Goal: Task Accomplishment & Management: Use online tool/utility

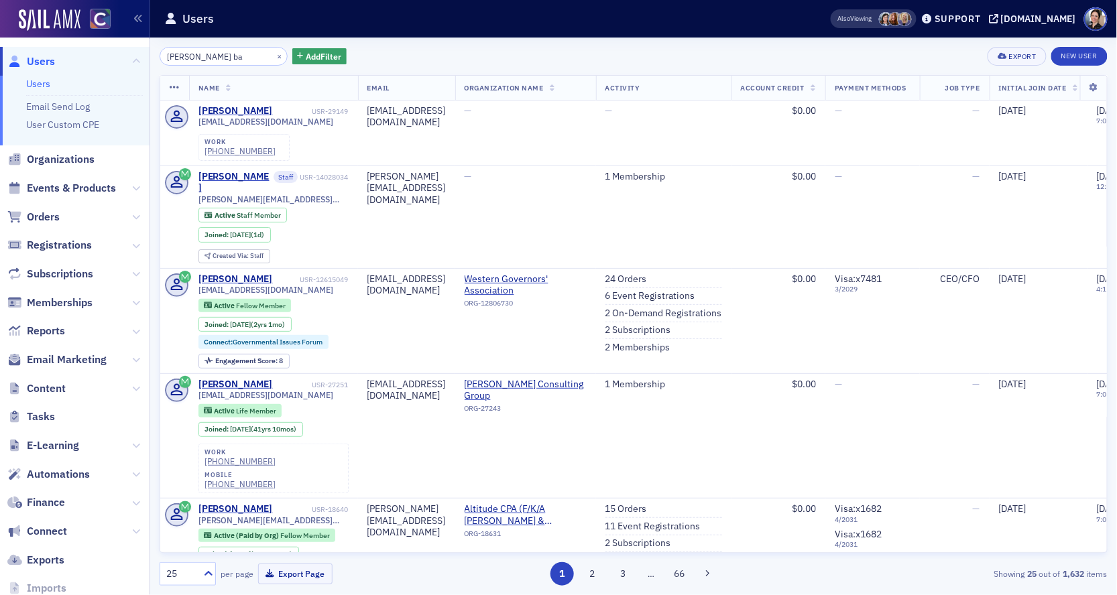
click at [198, 58] on input "dan ba" at bounding box center [224, 56] width 128 height 19
drag, startPoint x: 194, startPoint y: 57, endPoint x: 133, endPoint y: 43, distance: 63.2
click at [140, 44] on div "Users Users Email Send Log User Custom CPE Organizations Events & Products Orde…" at bounding box center [558, 297] width 1117 height 595
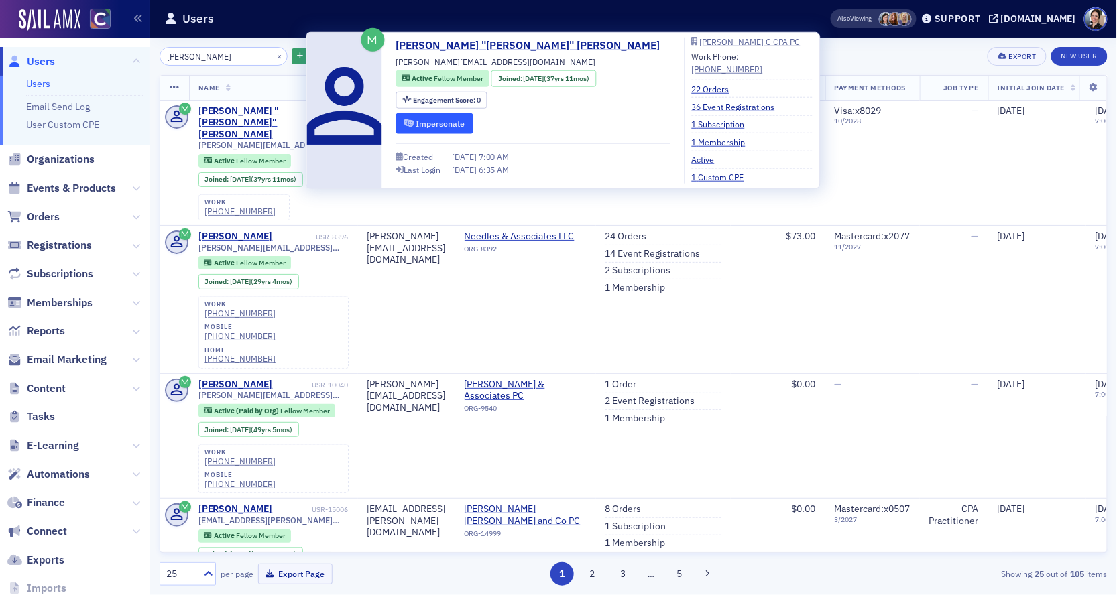
type input "randy bart"
click at [433, 124] on button "Impersonate" at bounding box center [434, 123] width 77 height 21
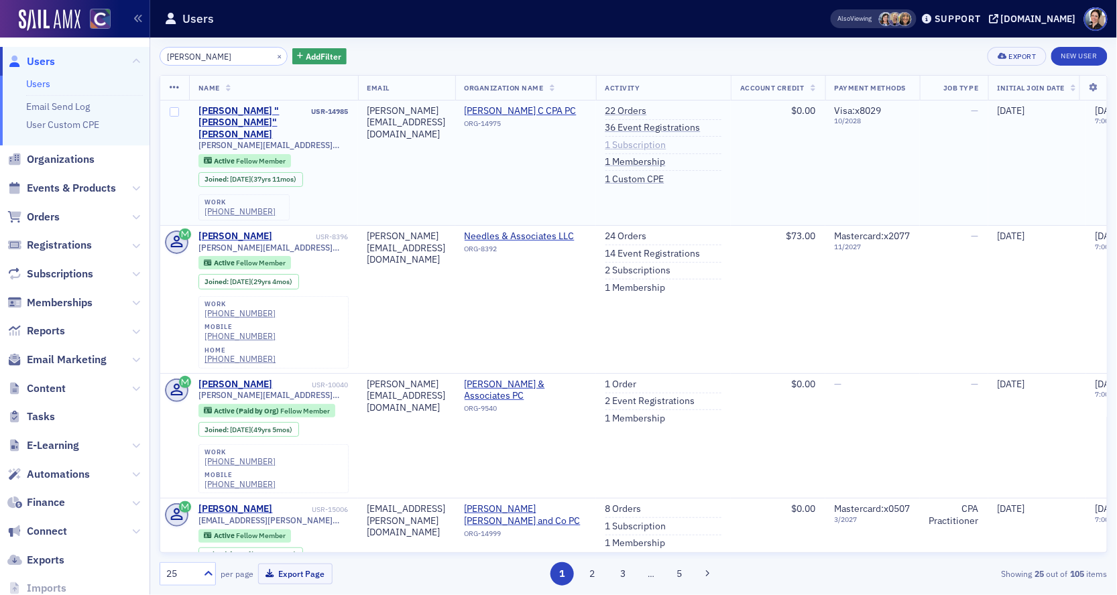
click at [666, 146] on link "1 Subscription" at bounding box center [635, 145] width 61 height 12
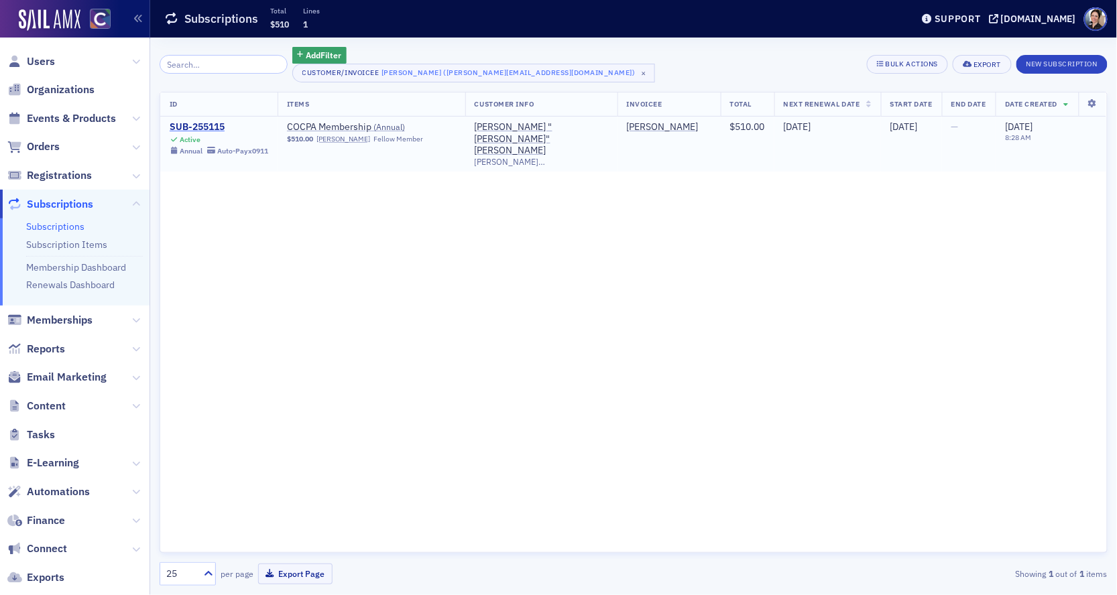
click at [208, 127] on div "SUB-255115" at bounding box center [219, 127] width 99 height 12
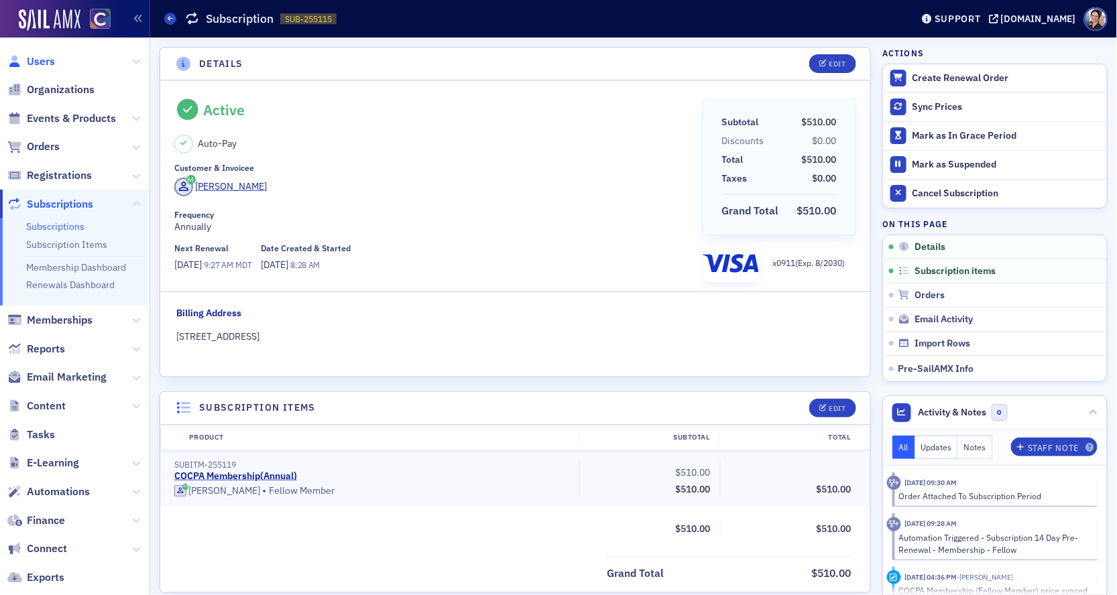
click at [45, 60] on span "Users" at bounding box center [41, 61] width 28 height 15
